Goal: Task Accomplishment & Management: Manage account settings

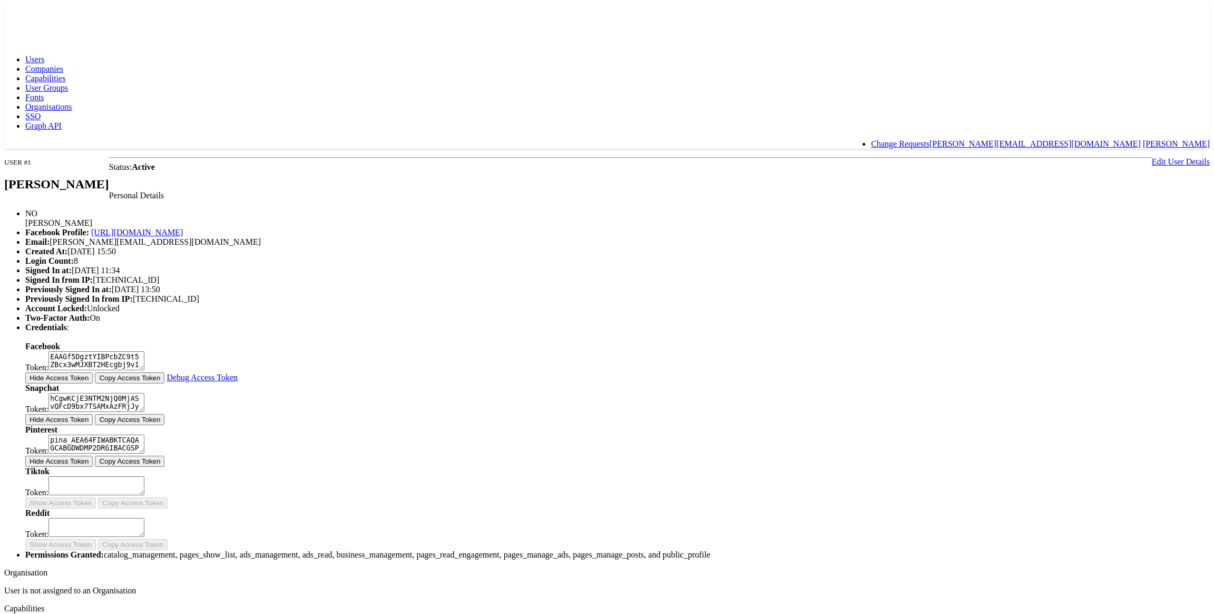
scroll to position [192, 0]
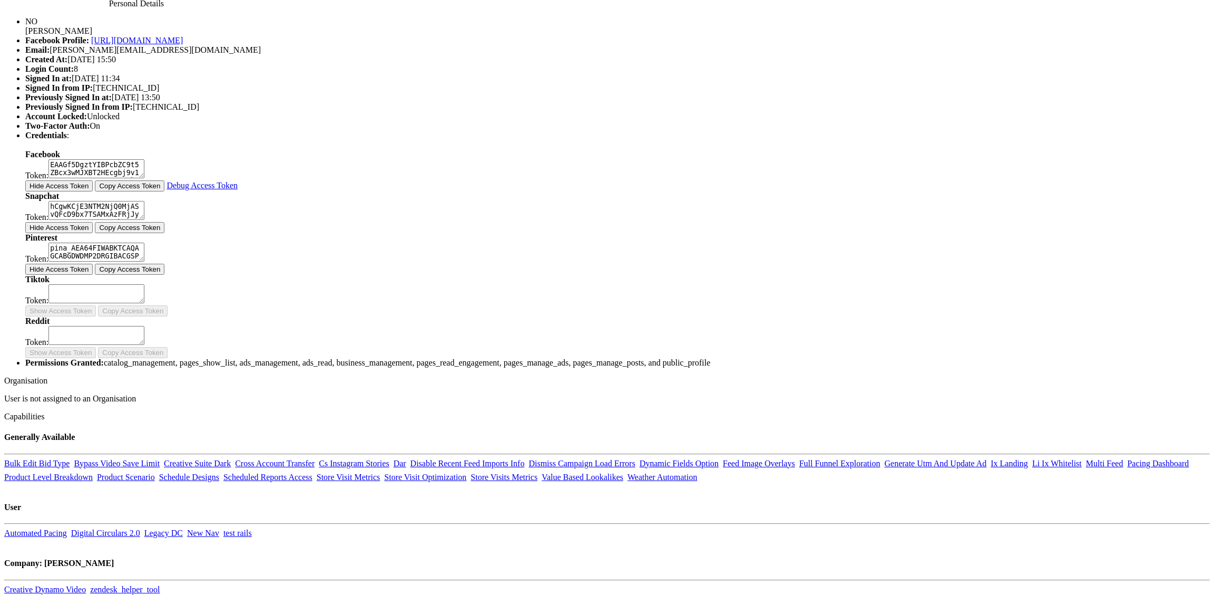
type input "053343"
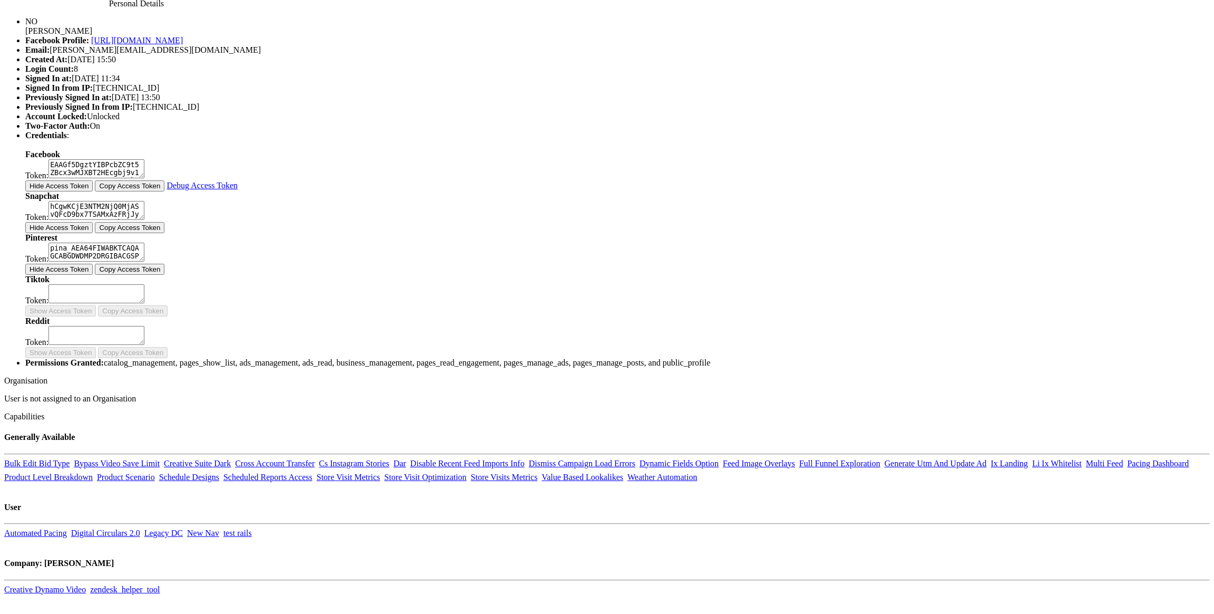
type input "053543"
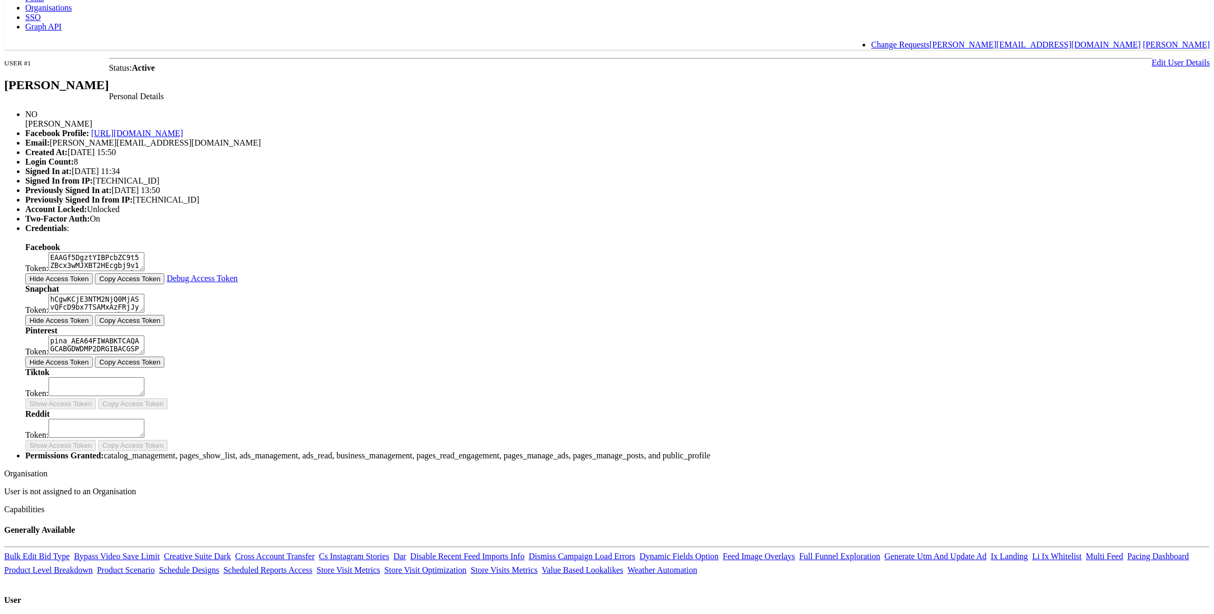
scroll to position [0, 0]
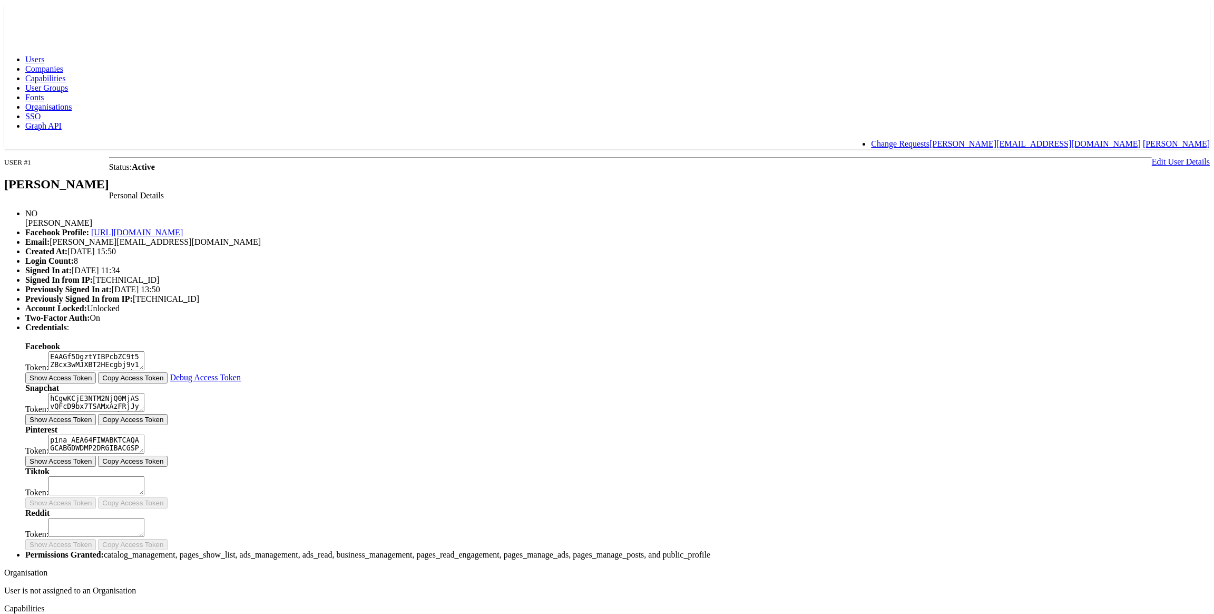
click at [1152, 157] on link "Edit User Details" at bounding box center [1181, 161] width 58 height 9
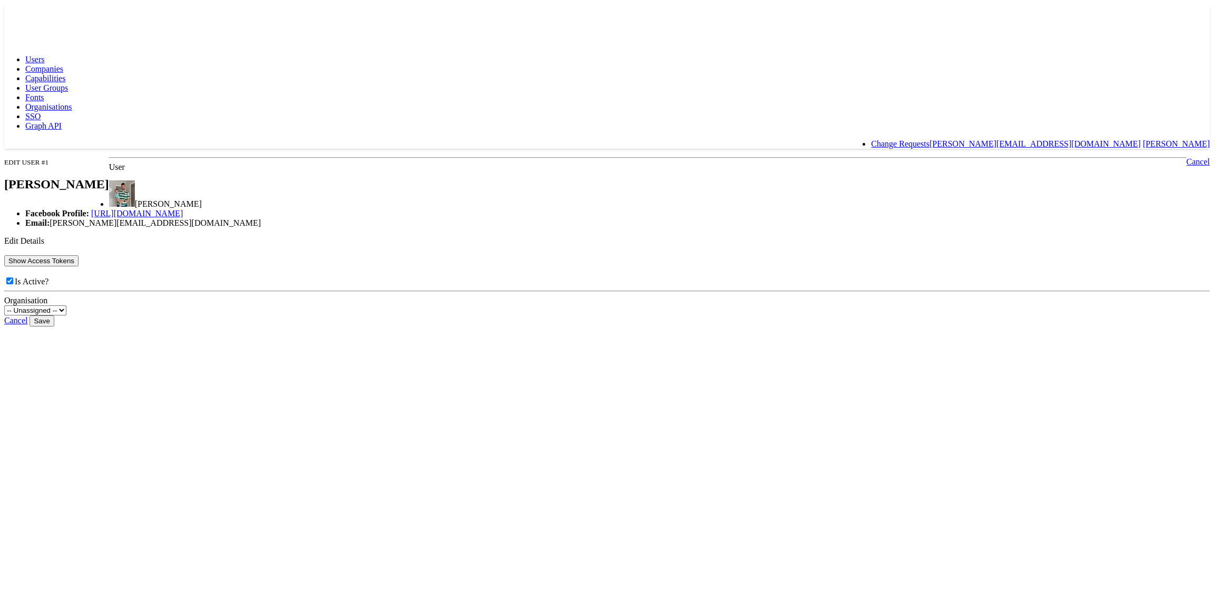
click at [79, 266] on button "Show Access Tokens" at bounding box center [41, 260] width 74 height 11
